Goal: Task Accomplishment & Management: Manage account settings

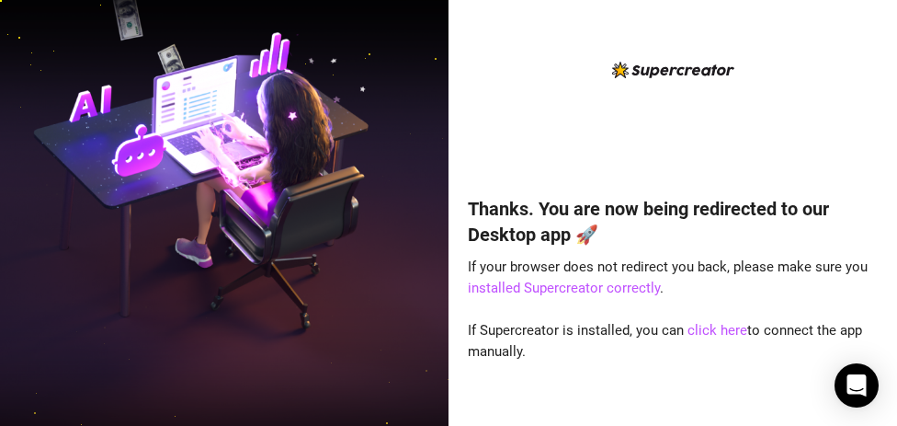
click at [381, 93] on img at bounding box center [224, 212] width 449 height 563
click at [717, 327] on link "click here" at bounding box center [718, 330] width 60 height 17
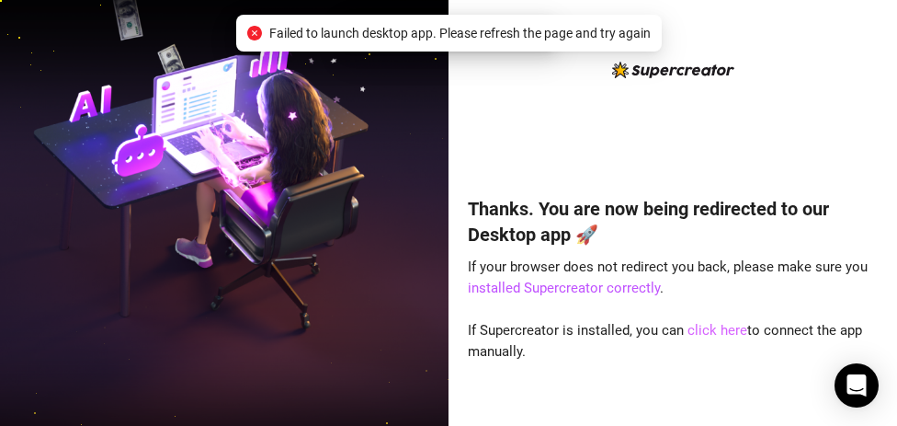
click at [717, 327] on link "click here" at bounding box center [718, 330] width 60 height 17
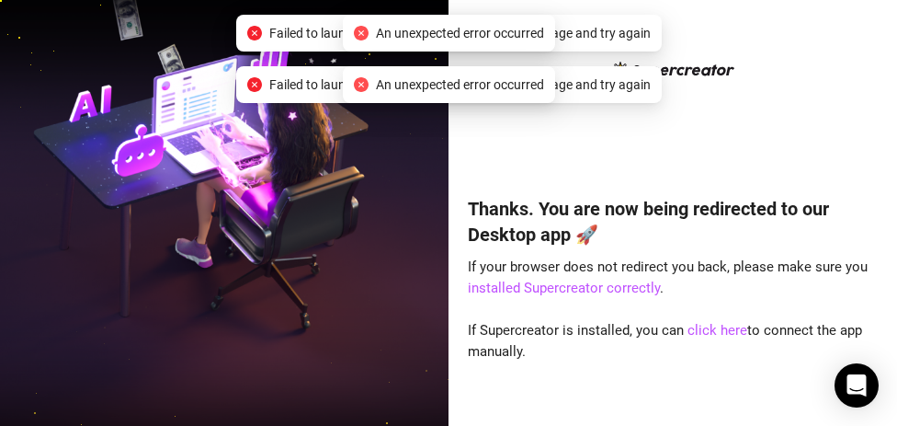
click at [717, 327] on link "click here" at bounding box center [718, 330] width 60 height 17
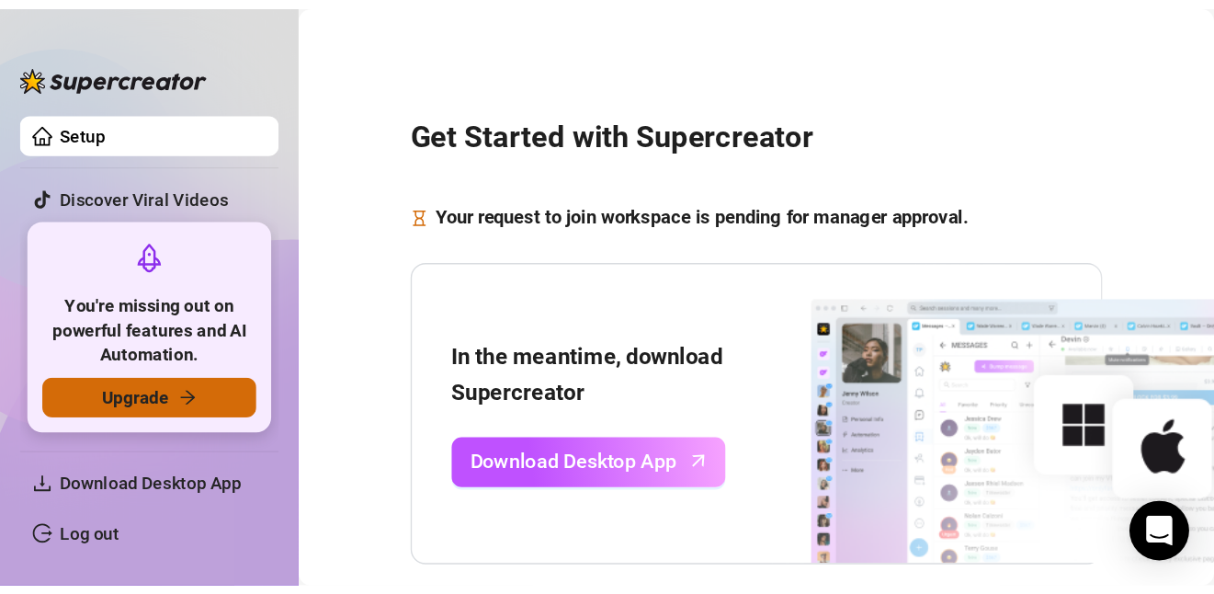
scroll to position [355, 0]
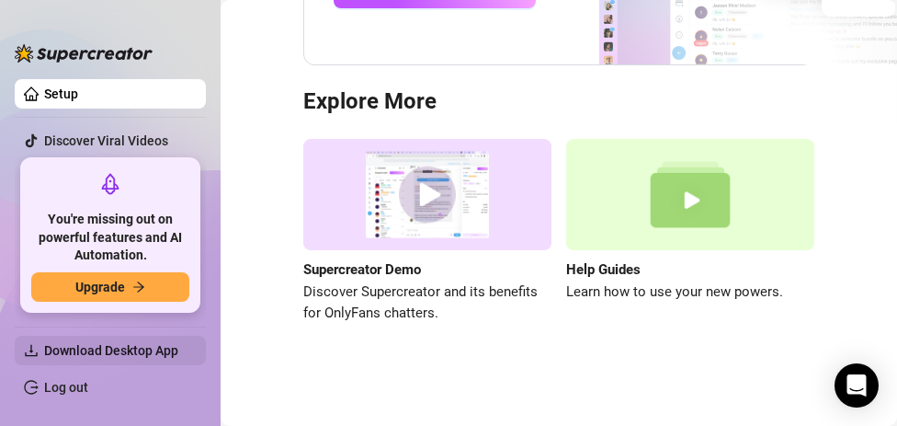
click at [120, 339] on span "Download Desktop App" at bounding box center [117, 350] width 147 height 29
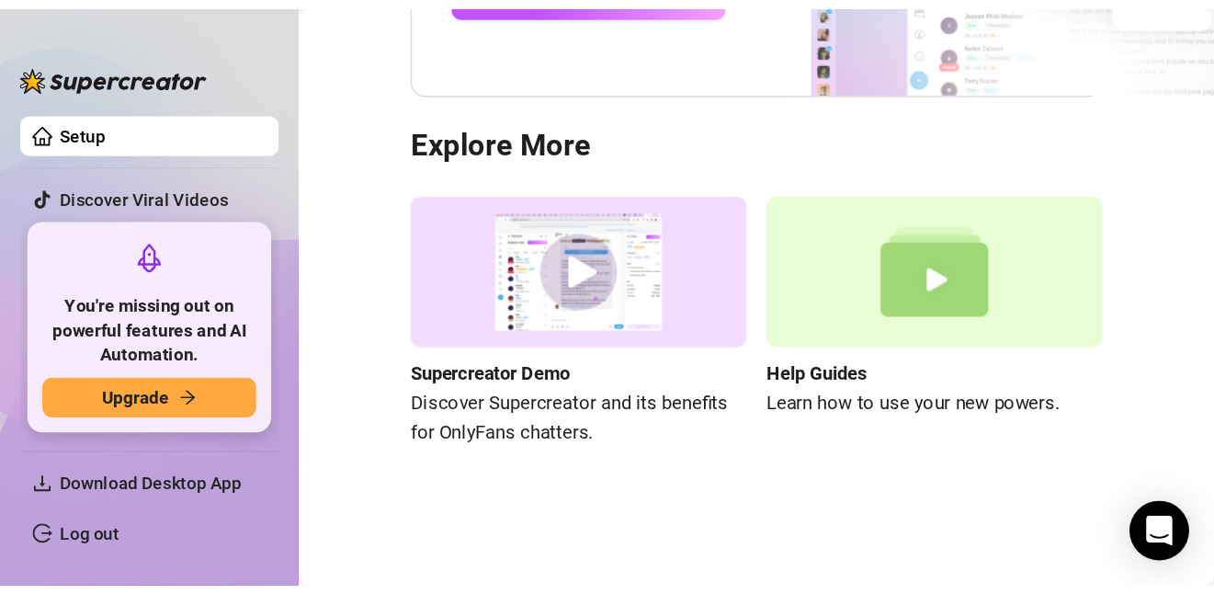
scroll to position [203, 0]
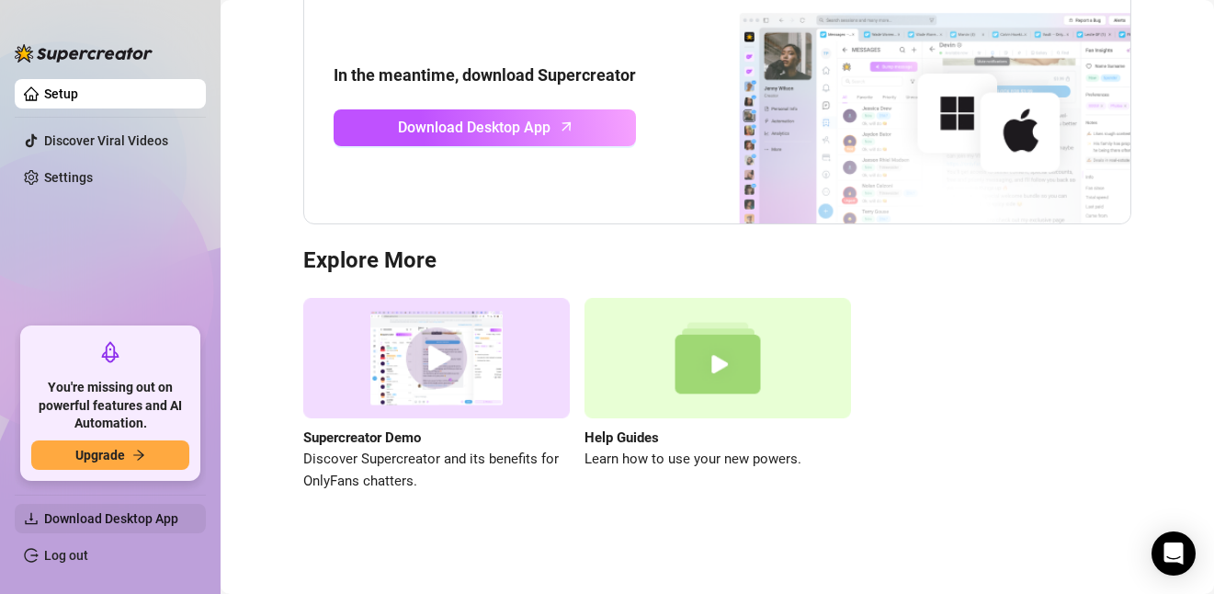
click at [154, 425] on span "Download Desktop App" at bounding box center [111, 518] width 134 height 15
click at [93, 178] on link "Settings" at bounding box center [68, 177] width 49 height 15
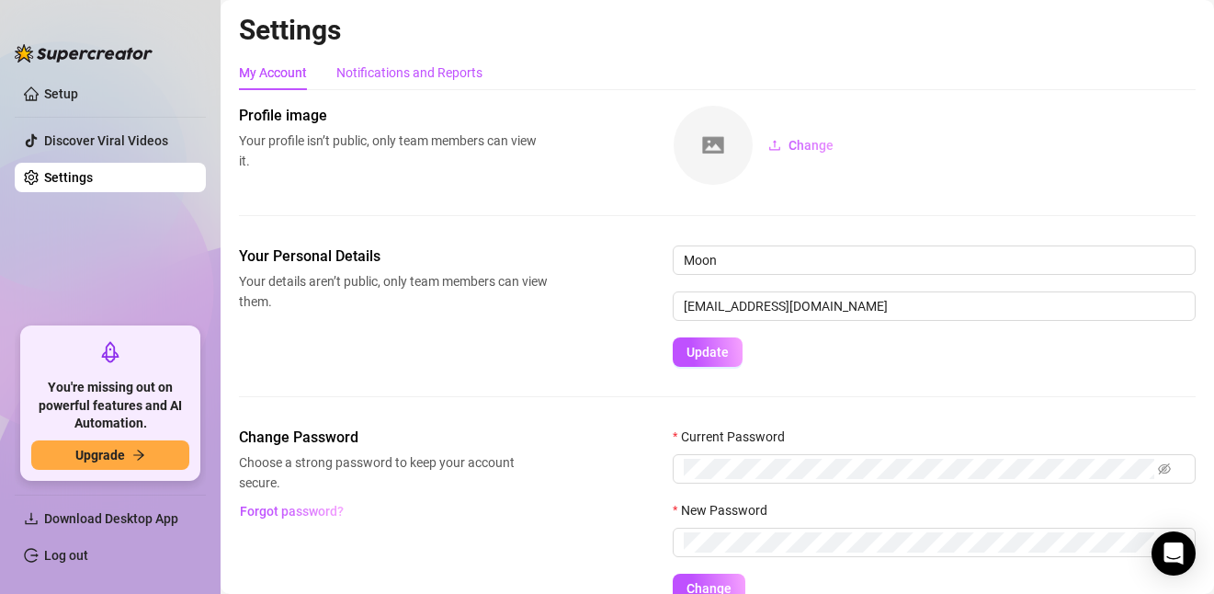
click at [384, 78] on div "Notifications and Reports" at bounding box center [409, 73] width 146 height 20
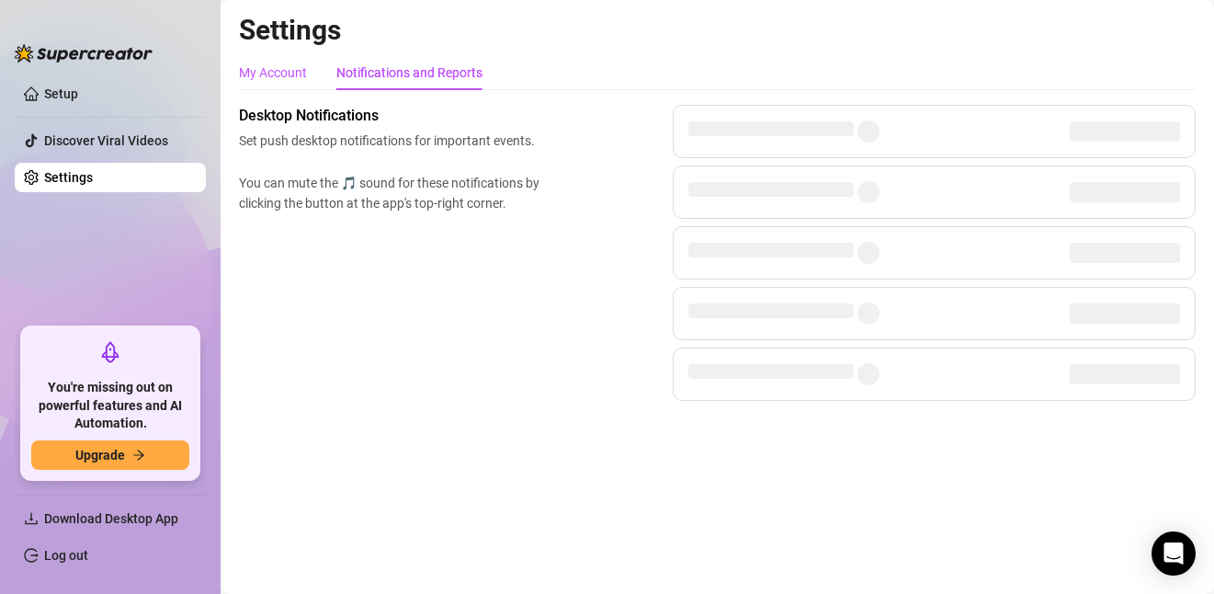
click at [288, 78] on div "My Account" at bounding box center [273, 73] width 68 height 20
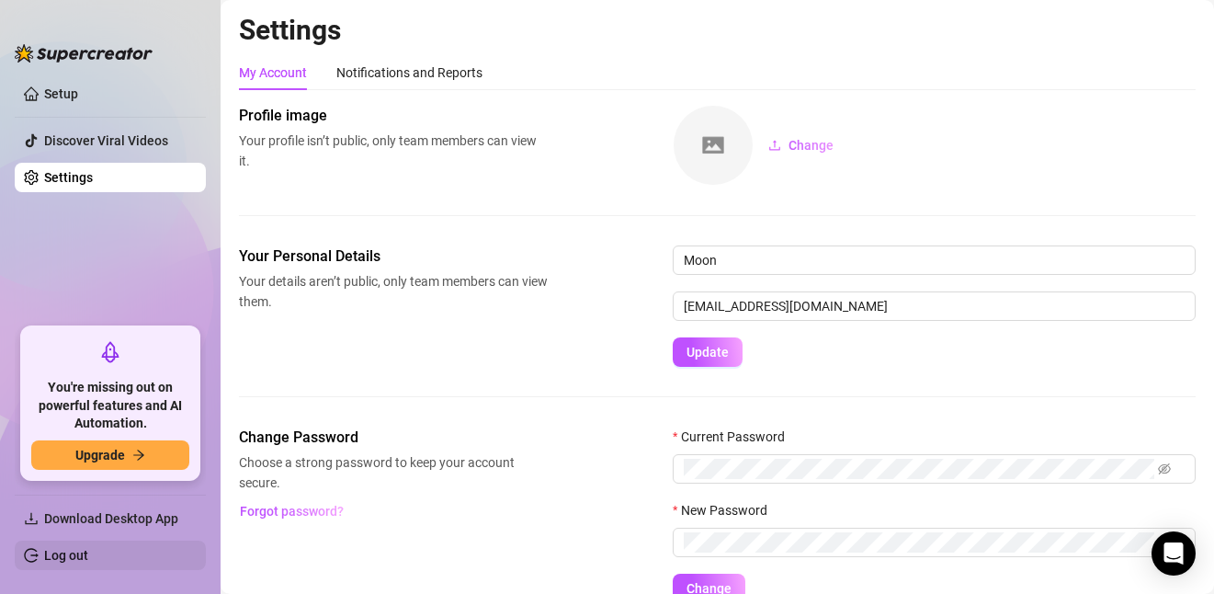
click at [64, 425] on link "Log out" at bounding box center [66, 555] width 44 height 15
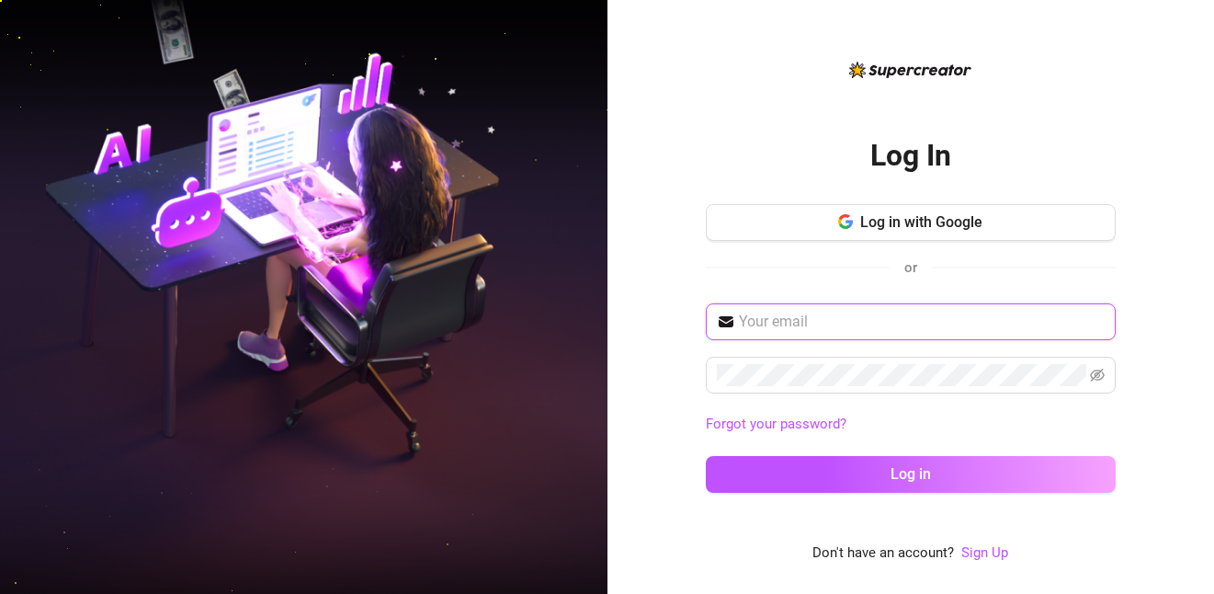
click at [809, 321] on input "text" at bounding box center [922, 322] width 366 height 22
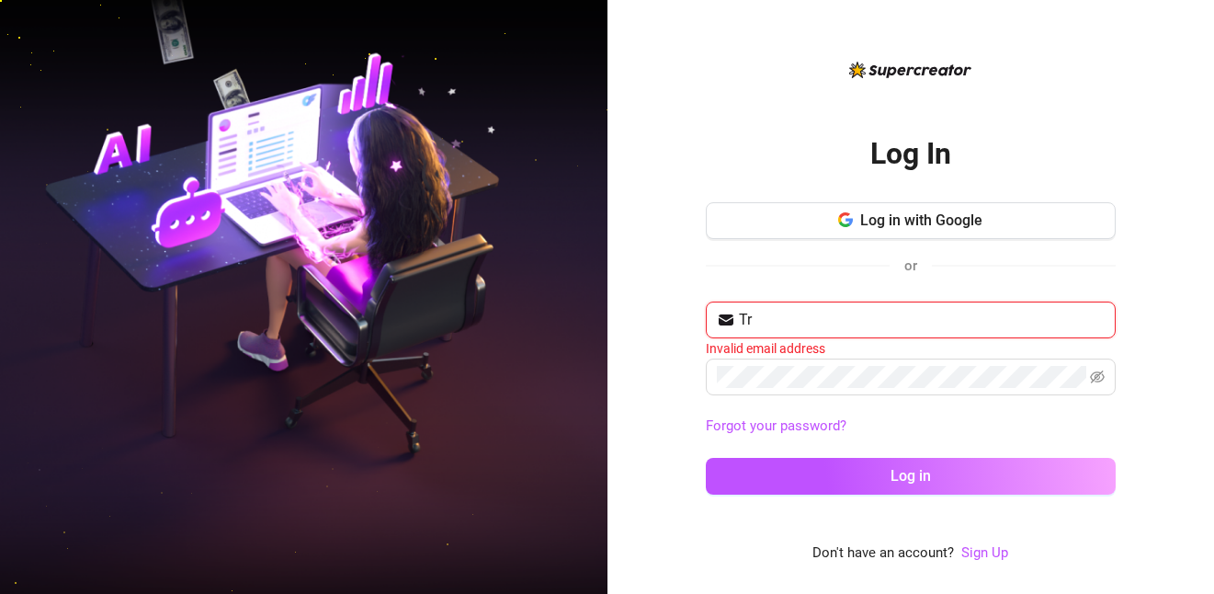
type input "T"
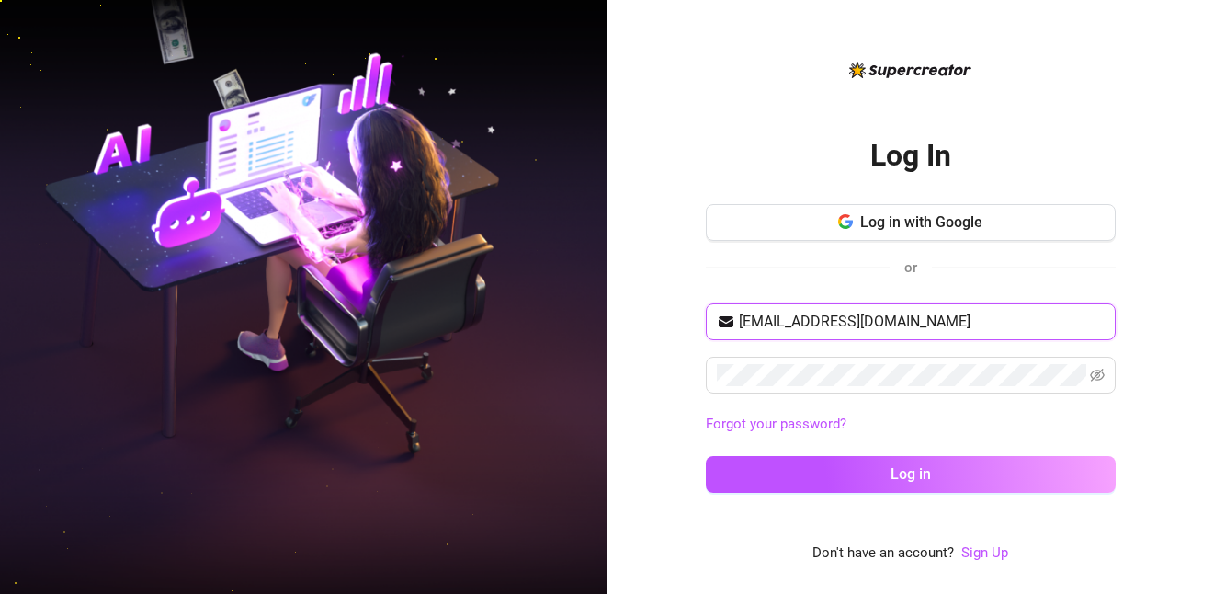
type input "enzolonge@gmail.com"
click at [706, 425] on button "Log in" at bounding box center [911, 474] width 410 height 37
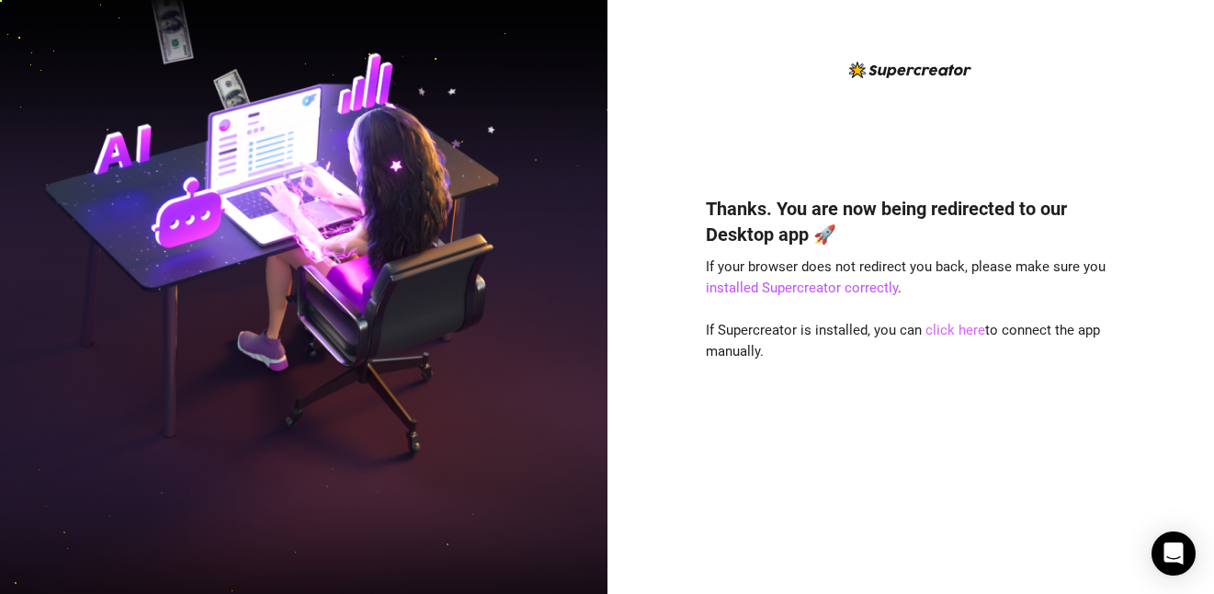
click at [941, 330] on link "click here" at bounding box center [956, 330] width 60 height 17
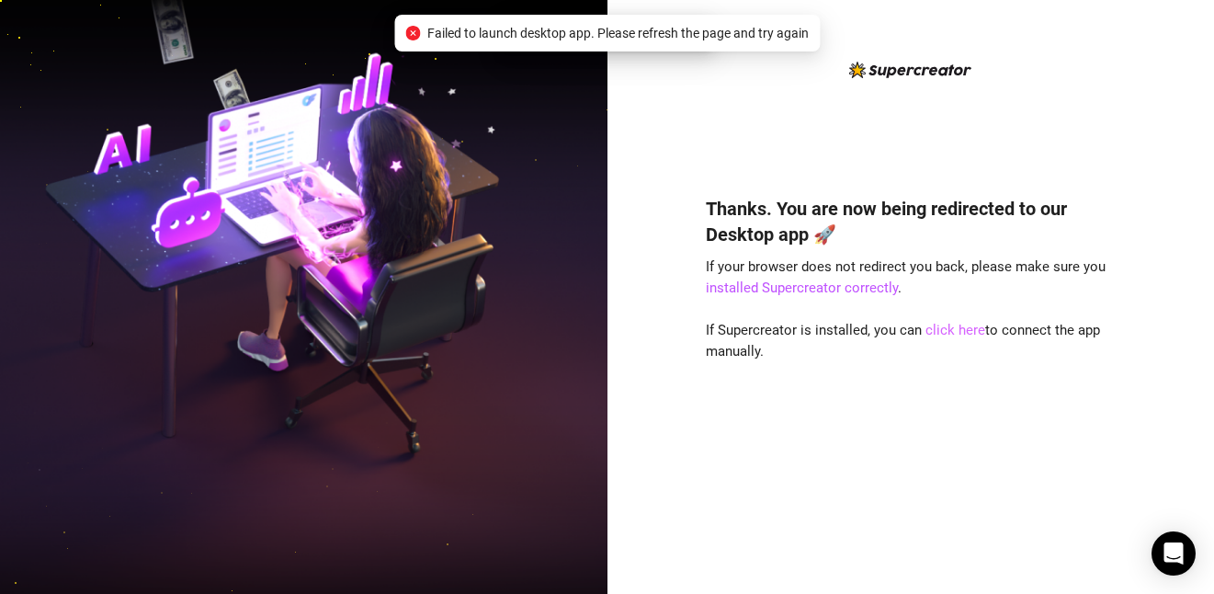
click at [941, 330] on link "click here" at bounding box center [956, 330] width 60 height 17
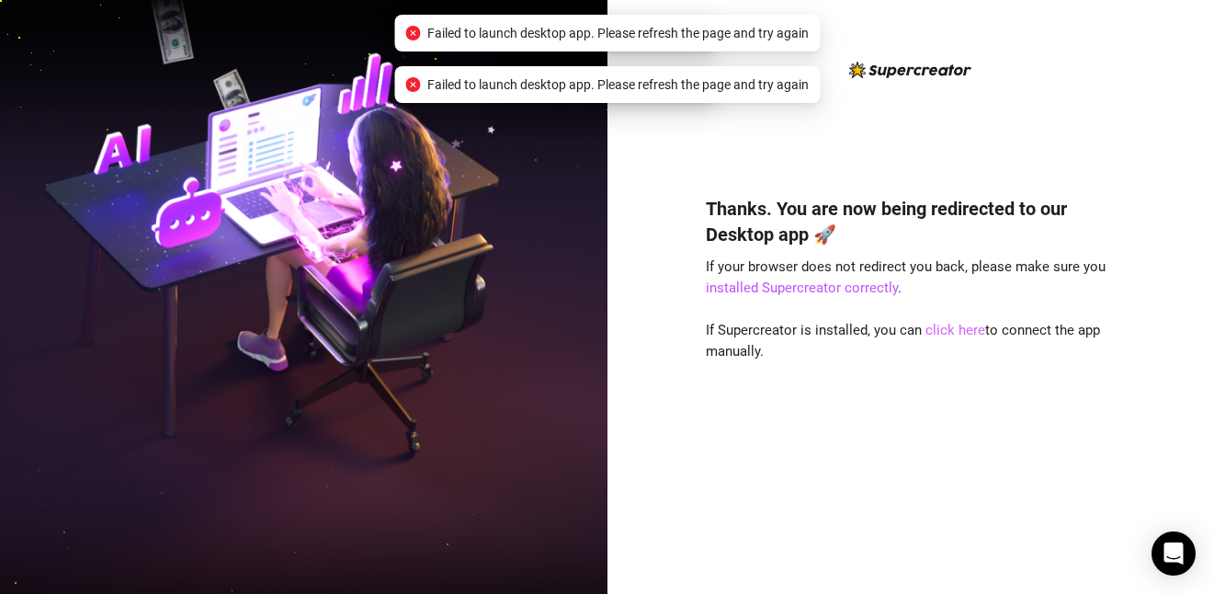
click at [941, 330] on link "click here" at bounding box center [956, 330] width 60 height 17
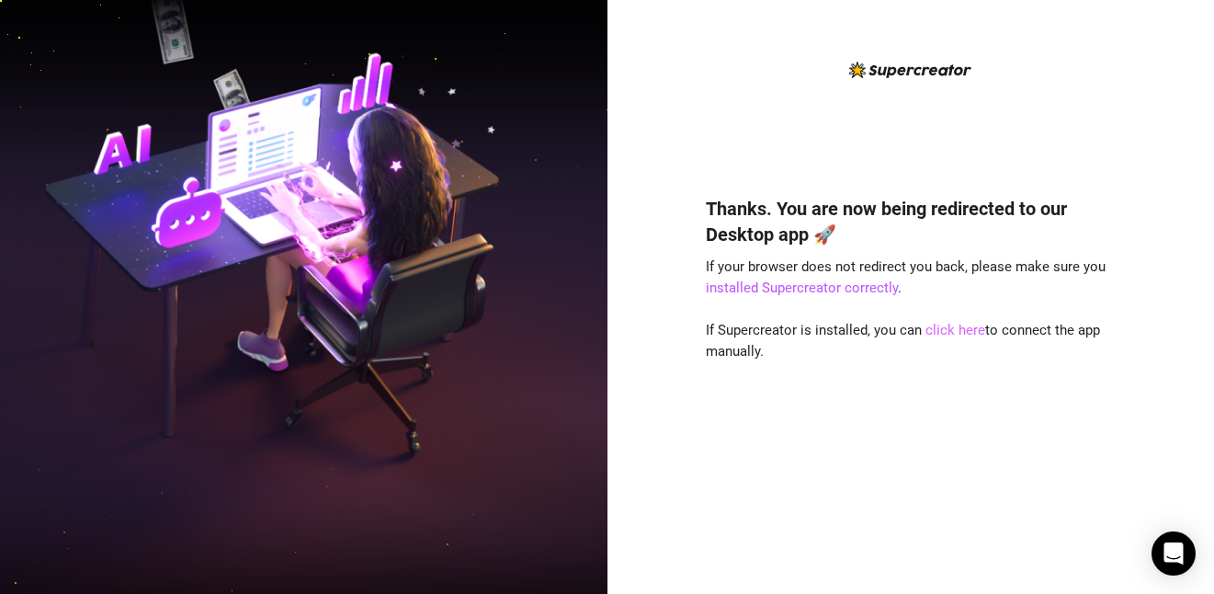
click at [940, 330] on link "click here" at bounding box center [956, 330] width 60 height 17
click at [959, 345] on div "Thanks. You are now being redirected to our Desktop app 🚀 If your browser does …" at bounding box center [911, 367] width 410 height 393
click at [950, 327] on link "click here" at bounding box center [956, 330] width 60 height 17
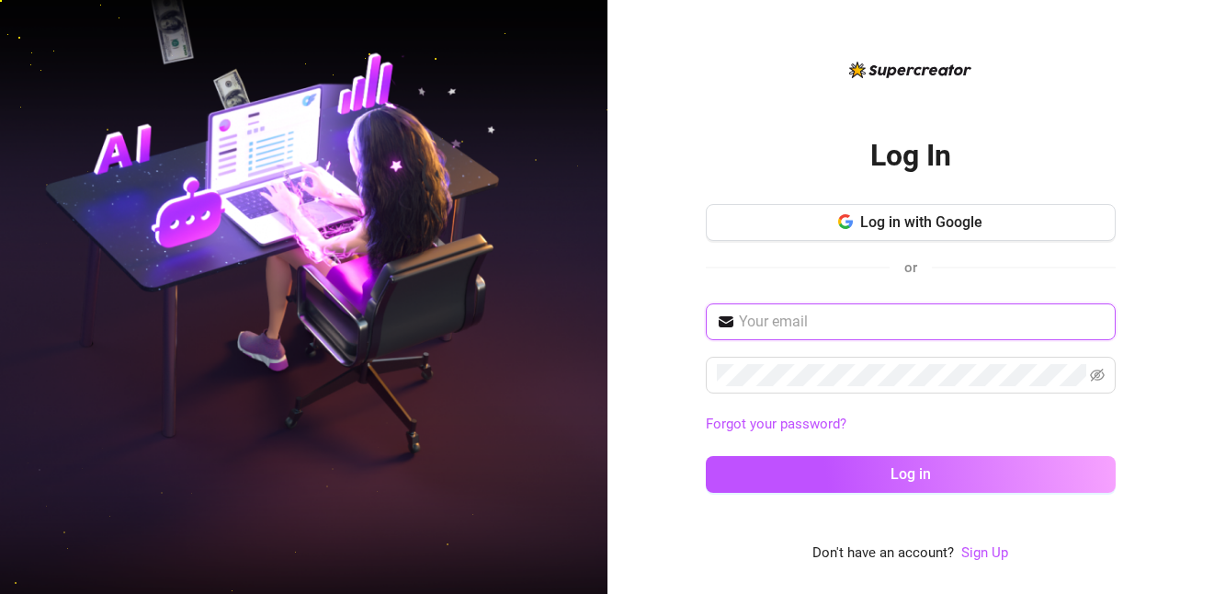
click at [1042, 314] on input "text" at bounding box center [922, 322] width 366 height 22
type input "[EMAIL_ADDRESS][DOMAIN_NAME]"
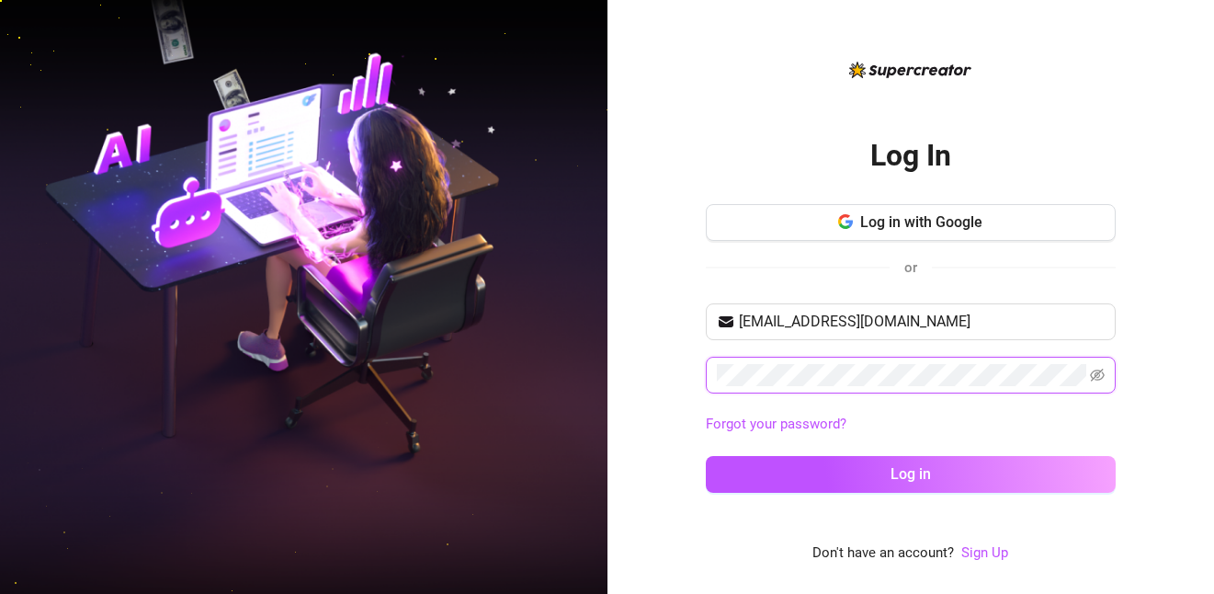
click at [706, 456] on button "Log in" at bounding box center [911, 474] width 410 height 37
